Goal: Task Accomplishment & Management: Manage account settings

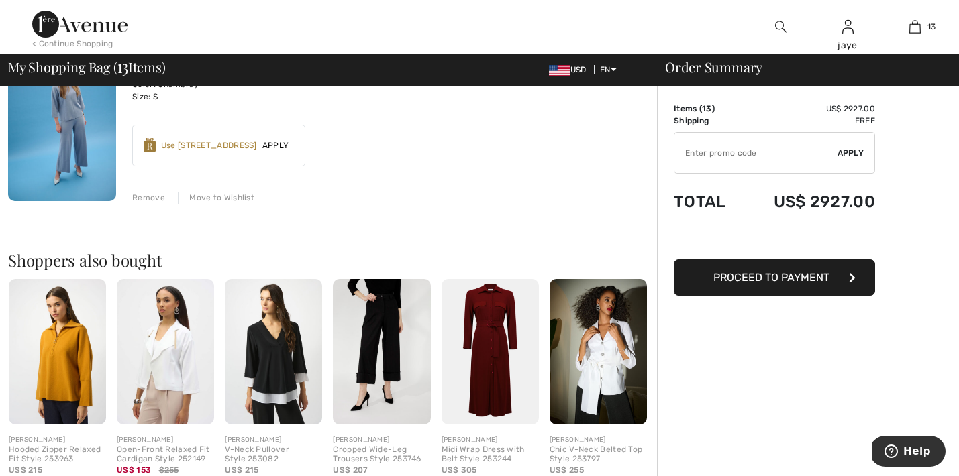
scroll to position [2331, 0]
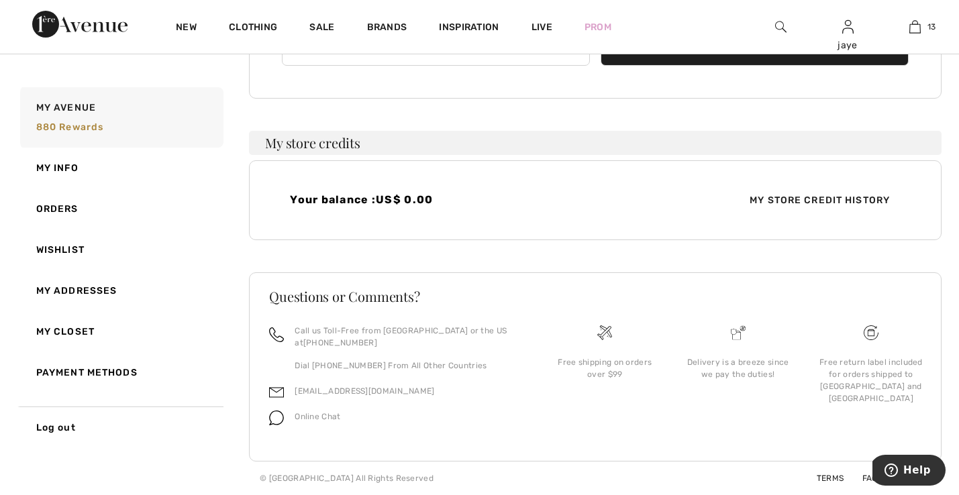
scroll to position [200, 0]
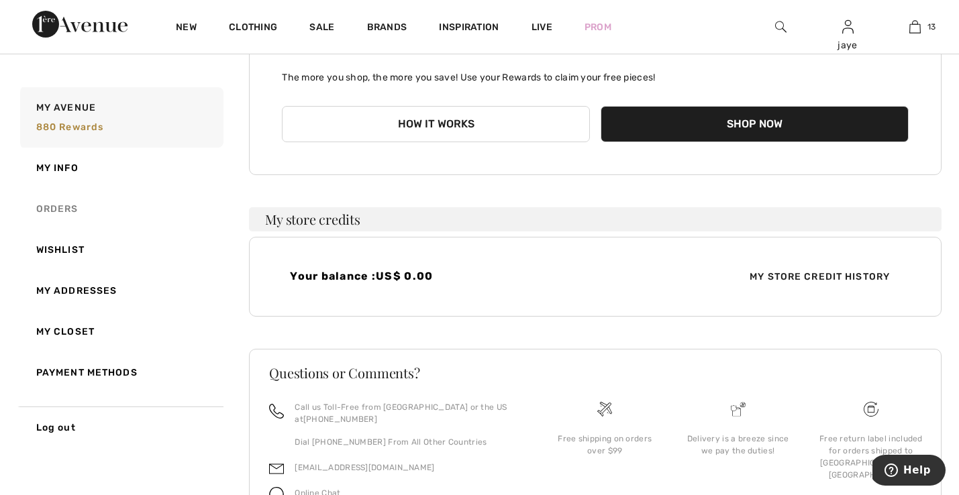
click at [75, 203] on link "Orders" at bounding box center [120, 209] width 206 height 41
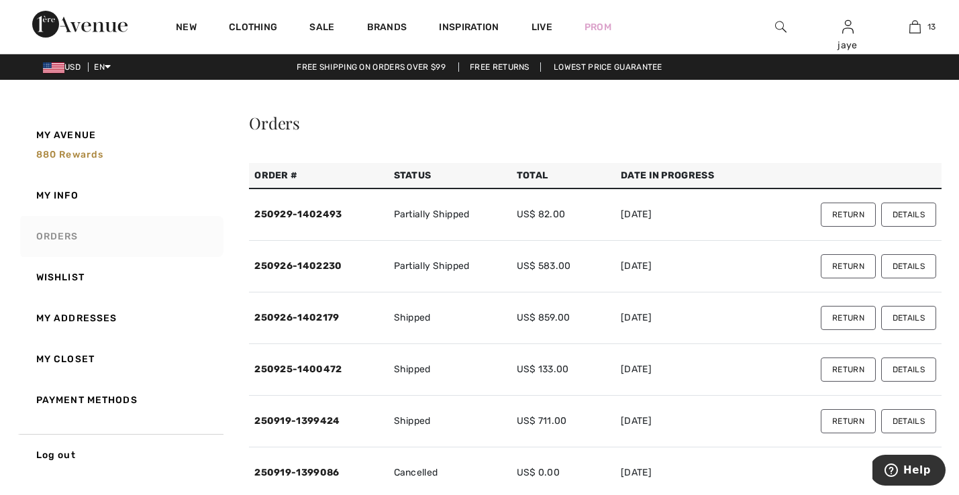
scroll to position [0, 0]
click at [314, 213] on link "250929-1402493" at bounding box center [297, 214] width 87 height 11
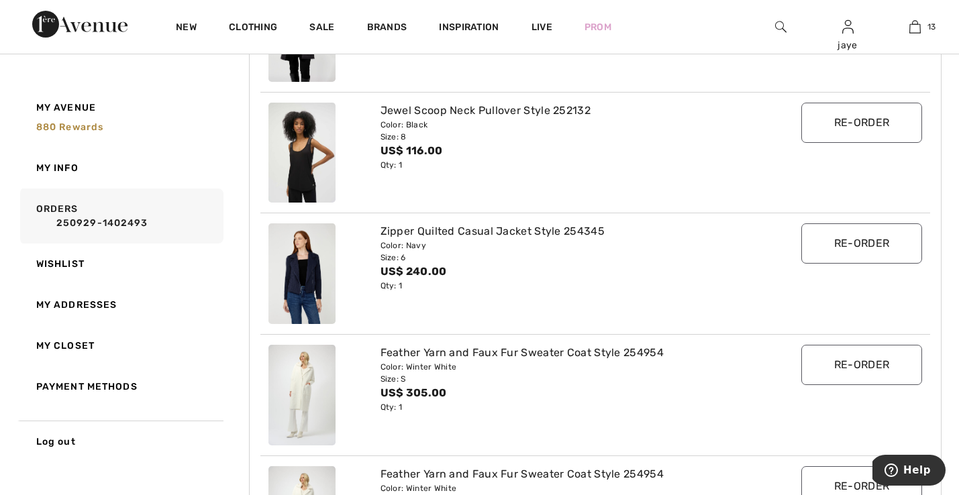
scroll to position [275, 0]
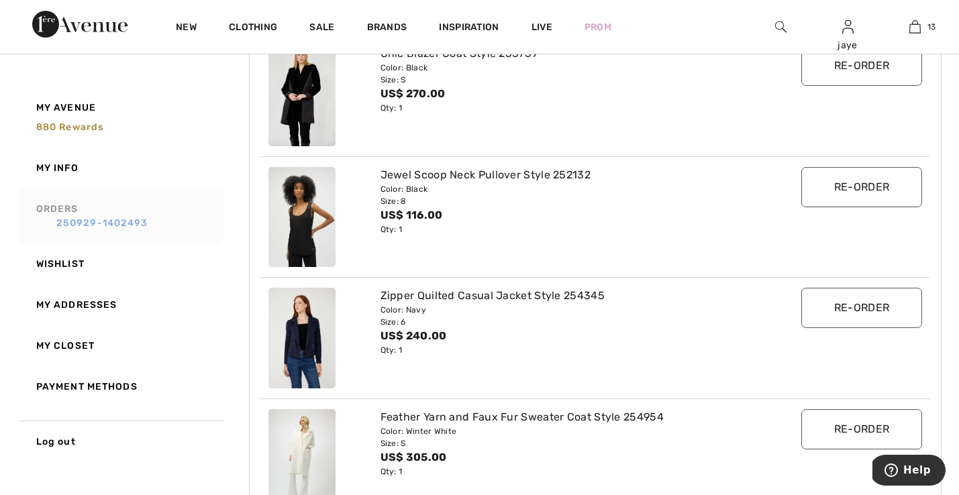
click at [141, 220] on link "250929-1402493" at bounding box center [127, 223] width 183 height 14
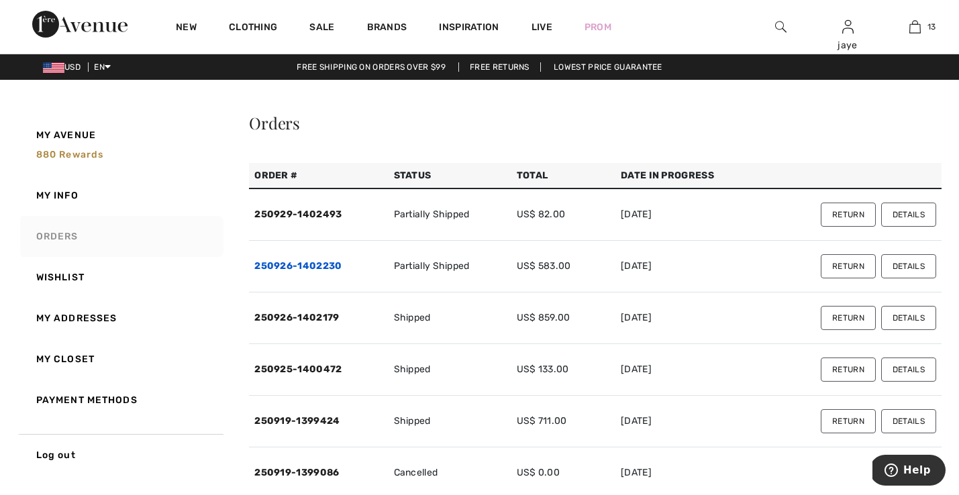
scroll to position [0, 0]
click at [327, 268] on link "250926-1402230" at bounding box center [297, 265] width 87 height 11
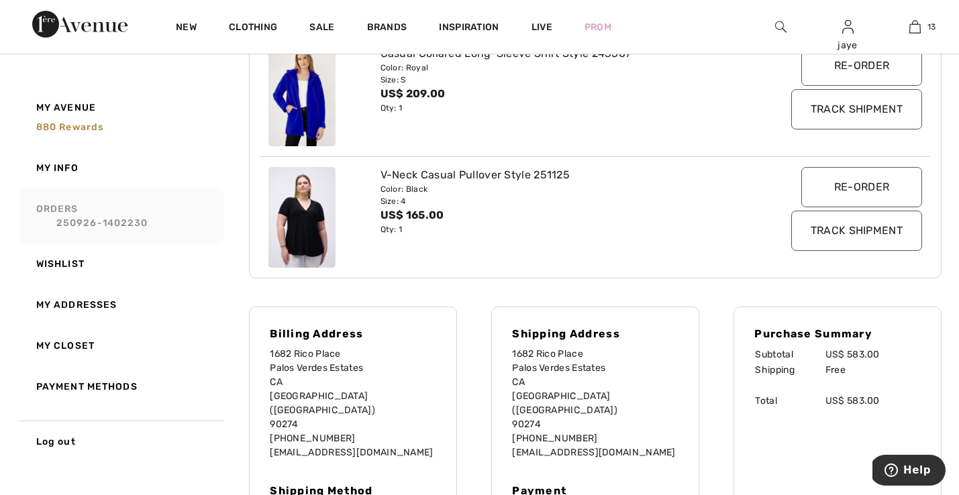
scroll to position [397, 0]
click at [135, 226] on link "250926-1402230" at bounding box center [127, 223] width 183 height 14
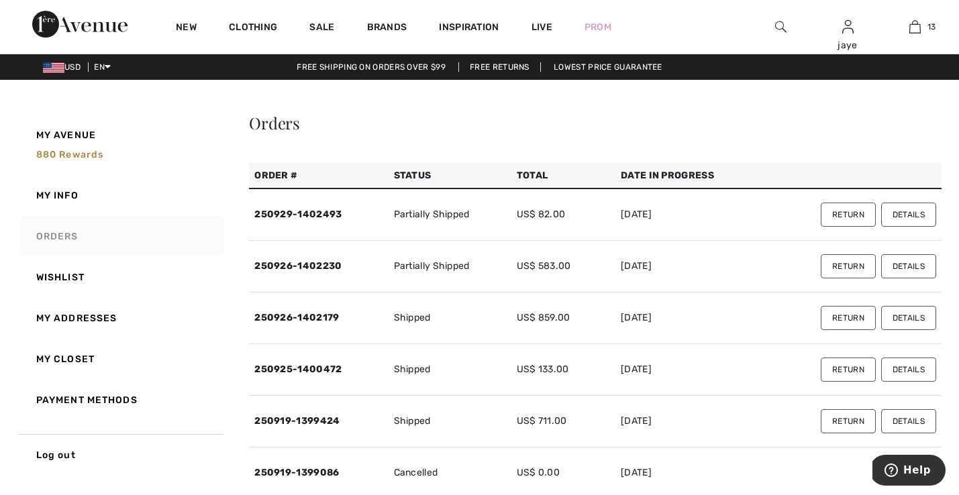
scroll to position [0, 0]
click at [331, 318] on link "250926-1402179" at bounding box center [296, 317] width 85 height 11
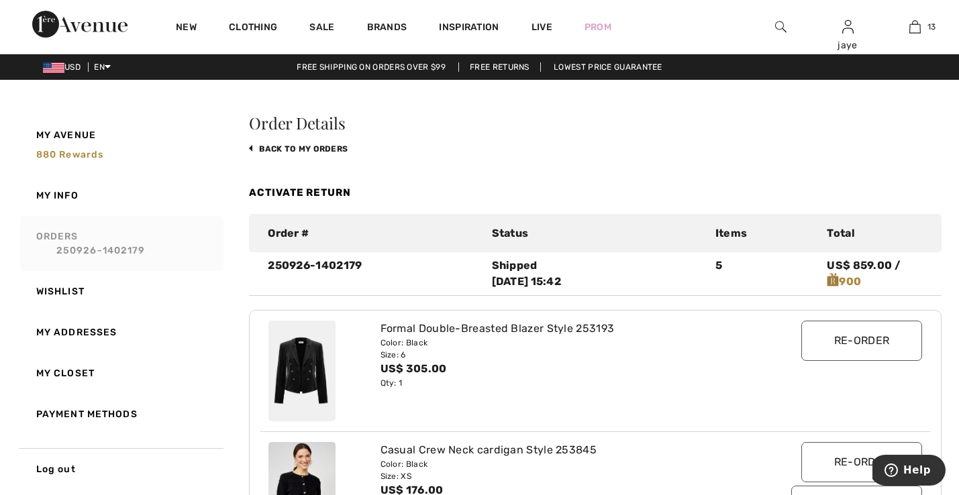
click at [327, 193] on link "Activate Return" at bounding box center [300, 193] width 102 height 12
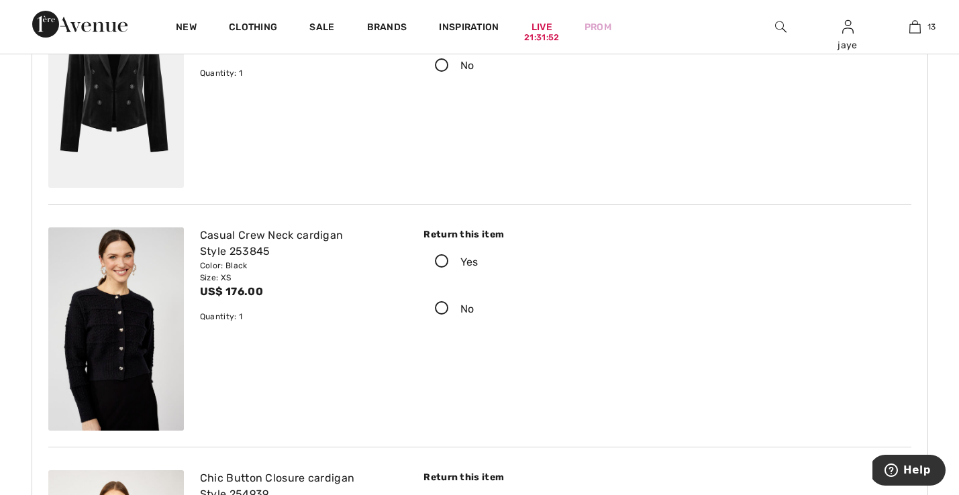
scroll to position [270, 0]
click at [445, 260] on icon at bounding box center [442, 261] width 36 height 14
click at [478, 260] on input "Yes" at bounding box center [482, 262] width 9 height 40
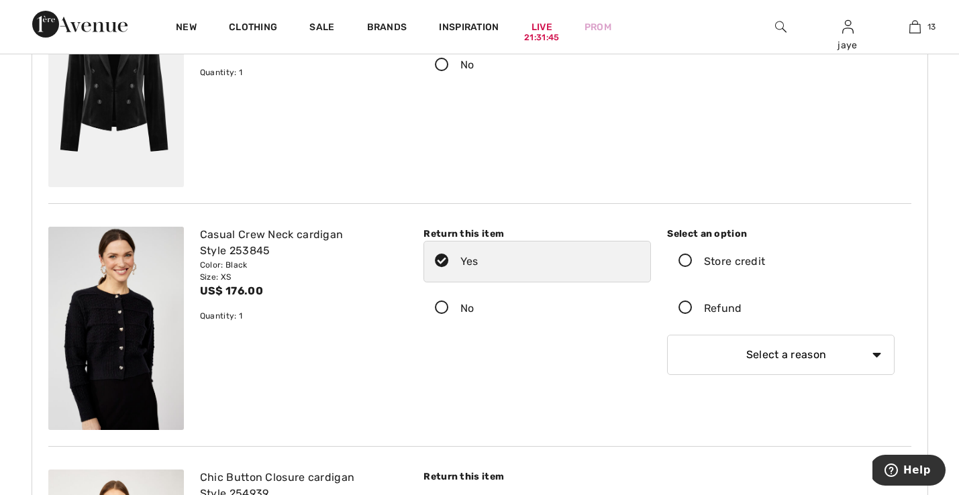
click at [686, 264] on icon at bounding box center [686, 261] width 36 height 14
click at [765, 264] on input "Store credit" at bounding box center [769, 262] width 9 height 40
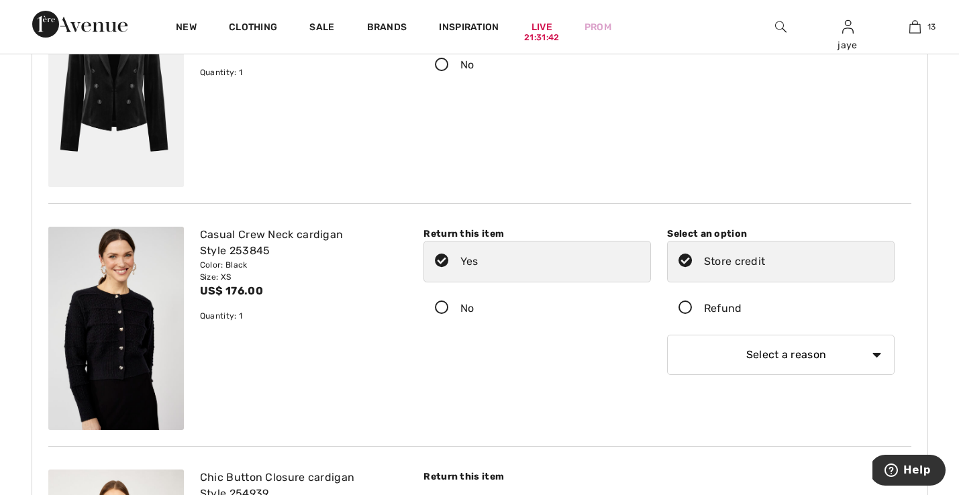
select select "4"
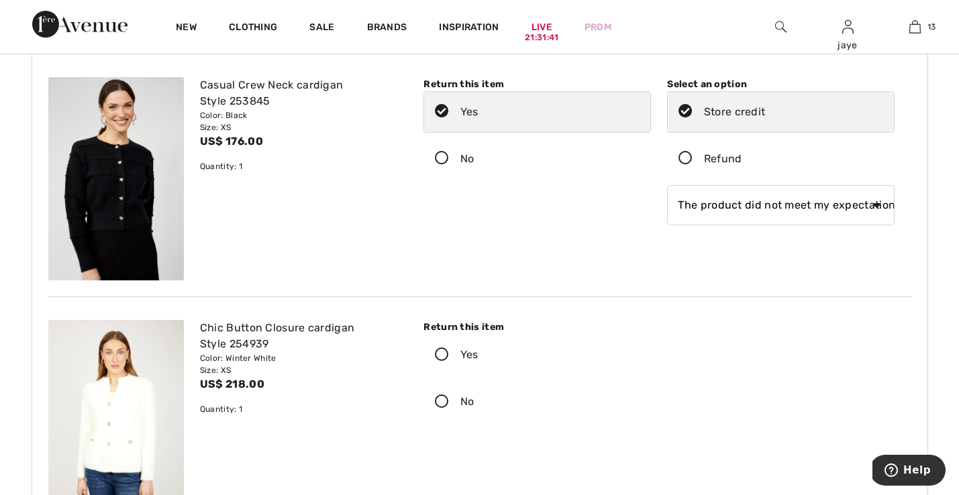
scroll to position [433, 0]
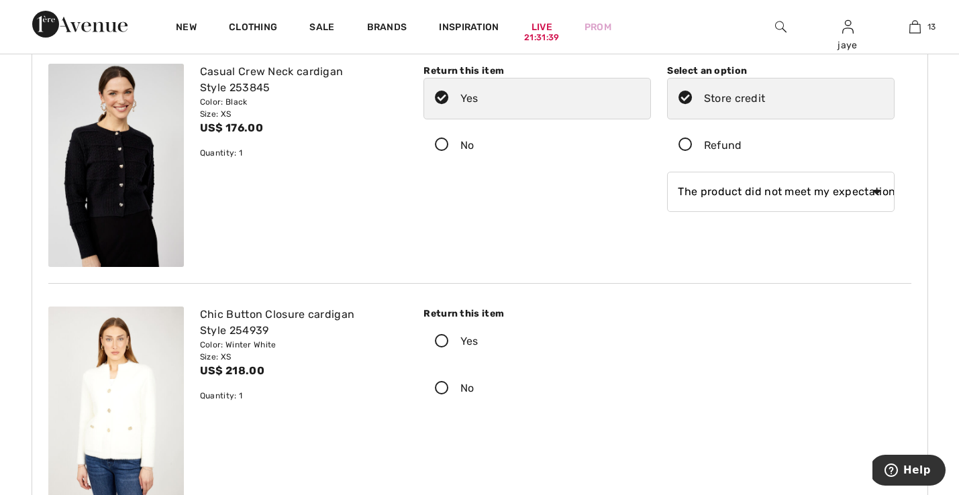
click at [440, 341] on icon at bounding box center [442, 342] width 36 height 14
click at [478, 341] on input "Yes" at bounding box center [482, 341] width 9 height 40
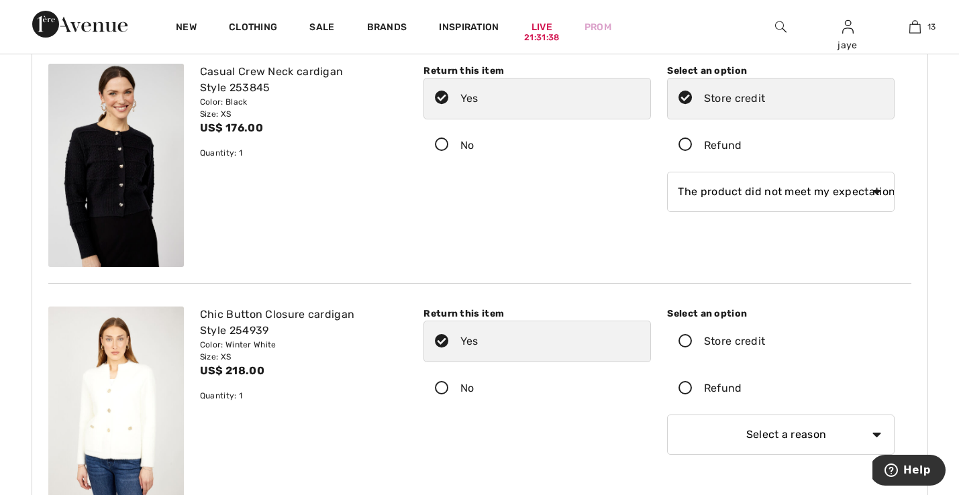
click at [688, 340] on icon at bounding box center [686, 342] width 36 height 14
click at [765, 340] on input "Store credit" at bounding box center [769, 341] width 9 height 40
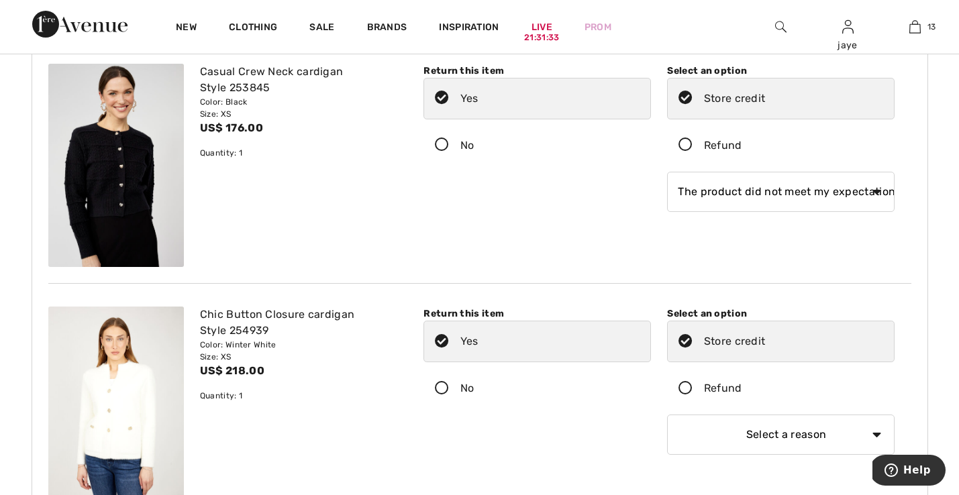
select select "4"
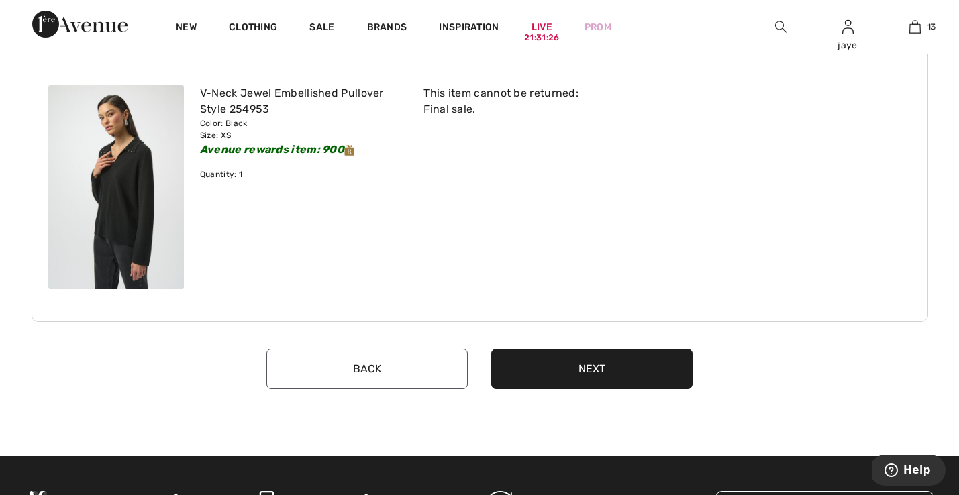
scroll to position [1100, 0]
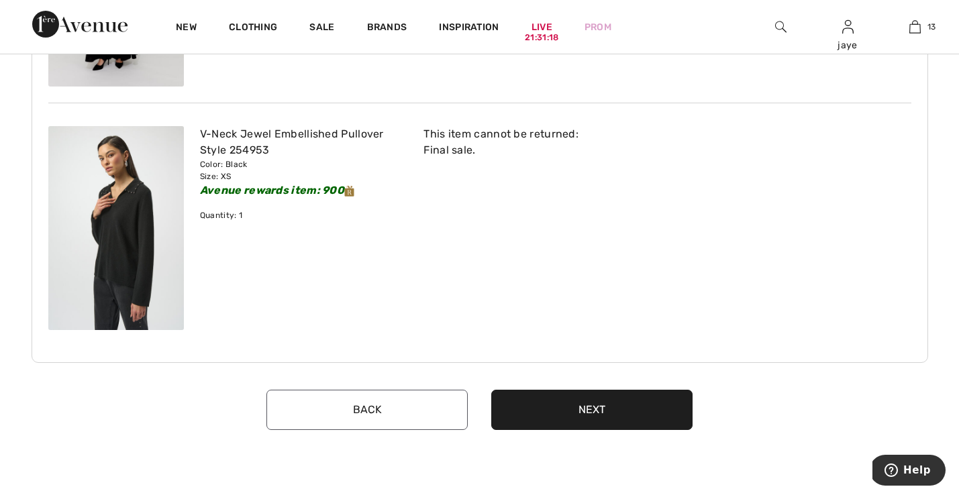
click at [591, 409] on button "Next" at bounding box center [591, 410] width 201 height 40
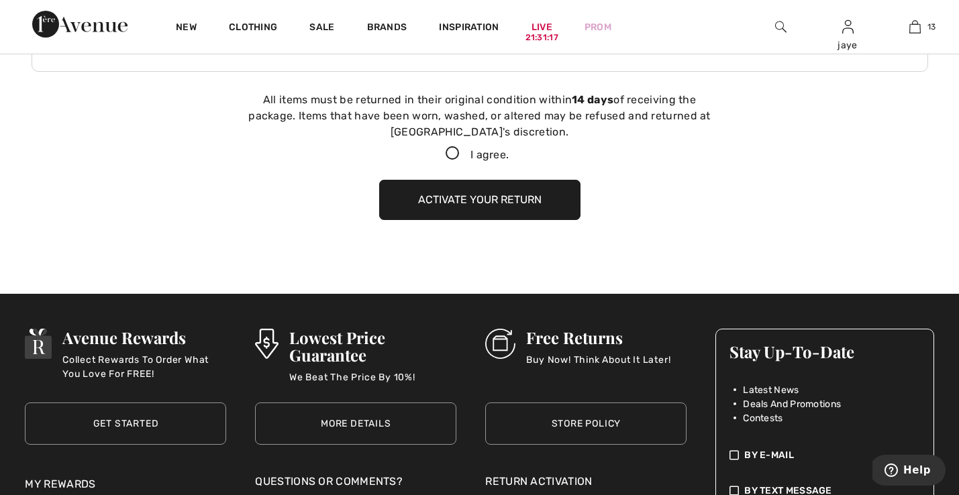
scroll to position [1401, 0]
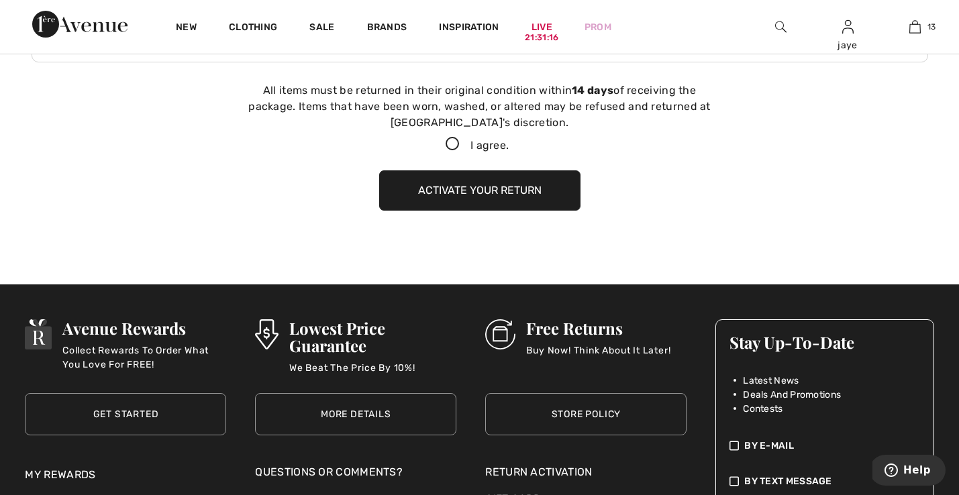
click at [453, 143] on icon at bounding box center [453, 145] width 36 height 14
click at [509, 143] on input "I agree." at bounding box center [513, 144] width 9 height 9
checkbox input "true"
click at [470, 191] on button "Activate your return" at bounding box center [479, 190] width 201 height 40
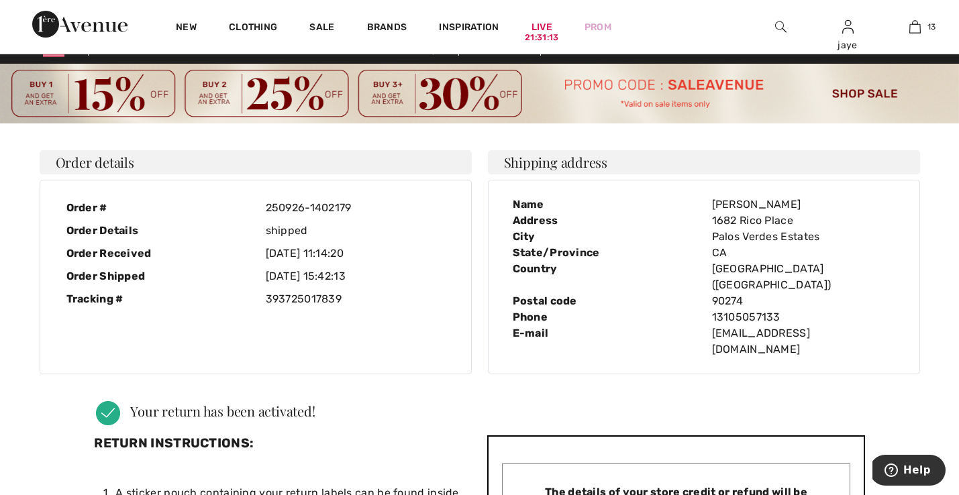
scroll to position [0, 0]
